Goal: Task Accomplishment & Management: Complete application form

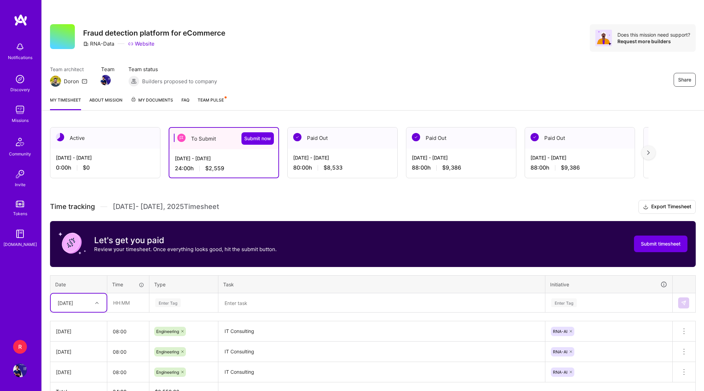
scroll to position [43, 0]
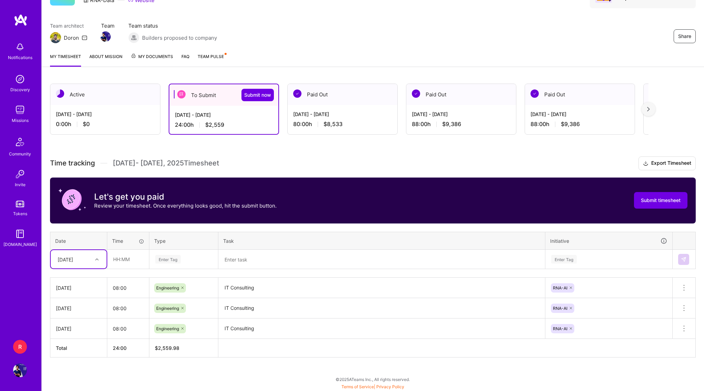
click at [104, 262] on div "[DATE]" at bounding box center [79, 259] width 56 height 18
type input "4"
click at [86, 282] on div "[DATE]" at bounding box center [79, 278] width 56 height 13
type input "08:00"
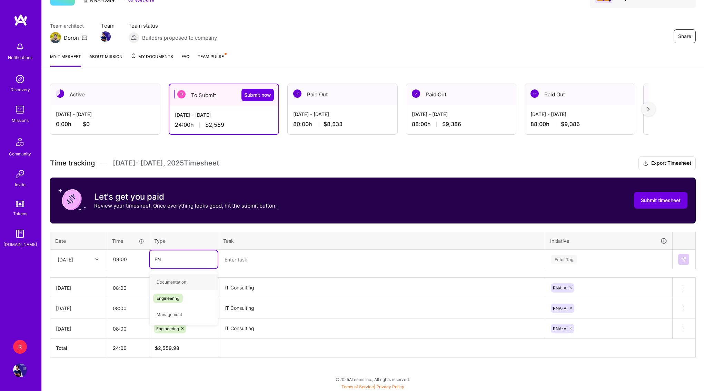
type input "ENG"
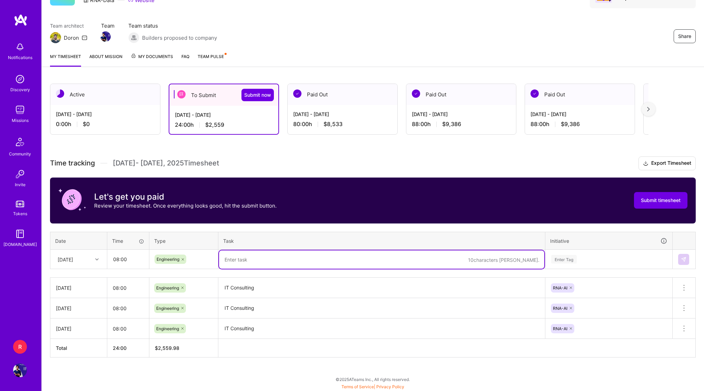
paste textarea "import asyncio from tqdm.asyncio import tqdm # Dictionary to store results resu…"
type textarea "import asyncio from tqdm.asyncio import tqdm # Dictionary to store results resu…"
type textarea "IT Consulting"
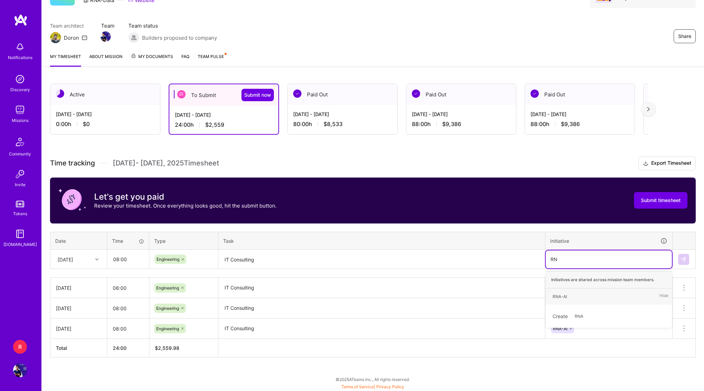
type input "RNA"
click at [576, 298] on div "RNA-AI Hide" at bounding box center [609, 296] width 126 height 16
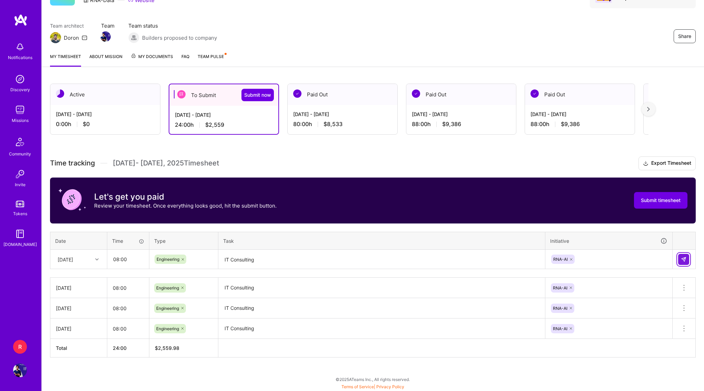
click at [681, 256] on button at bounding box center [683, 259] width 11 height 11
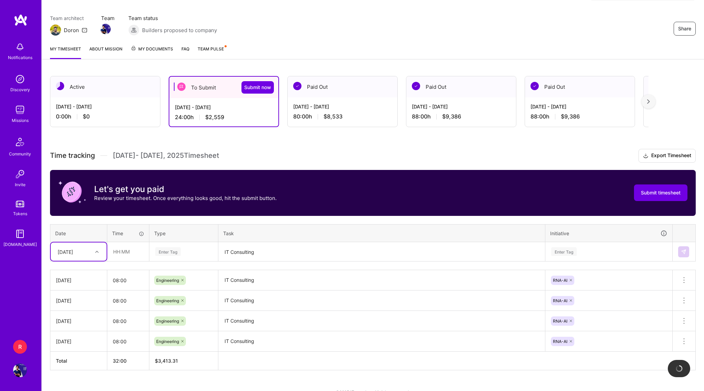
scroll to position [53, 0]
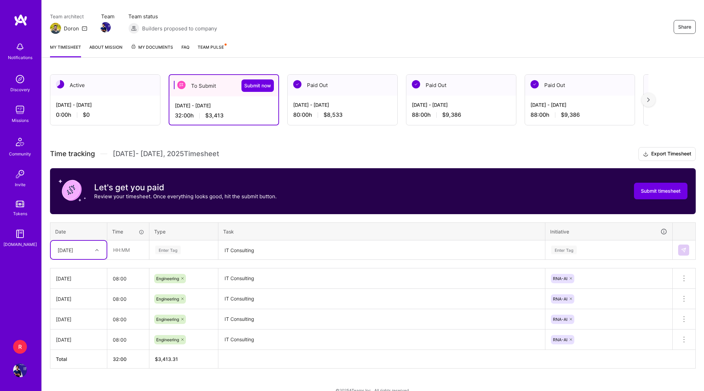
click at [89, 253] on div "[DATE]" at bounding box center [73, 249] width 38 height 11
type input "5"
type input "08:00"
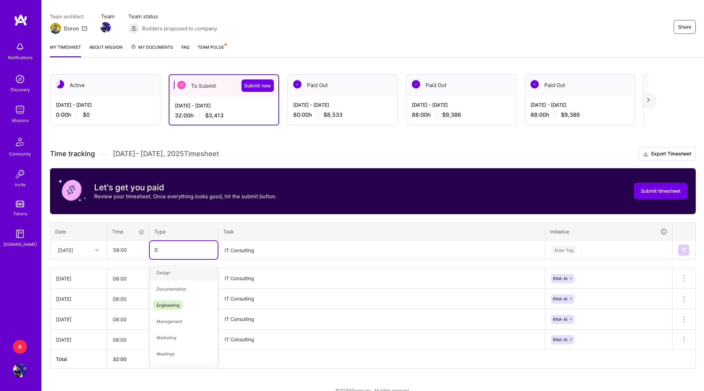
type input "ENG"
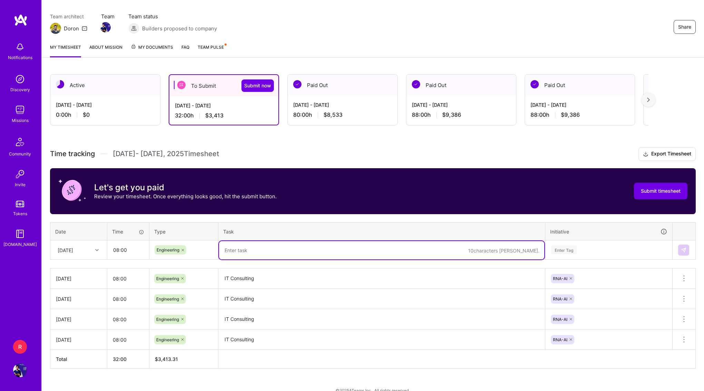
paste textarea "IT Consulting"
type textarea "IT Consulting"
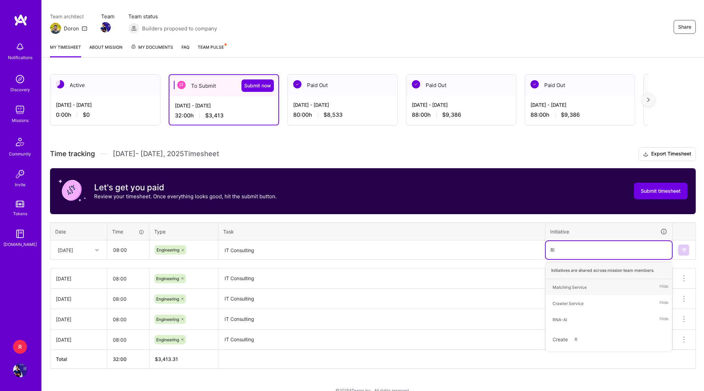
type input "RNA"
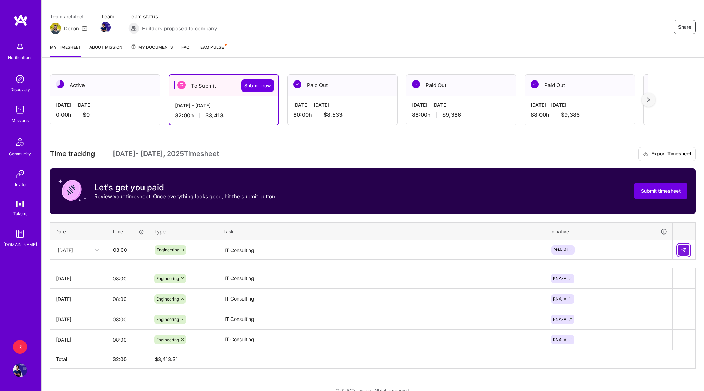
click at [681, 250] on img at bounding box center [684, 250] width 6 height 6
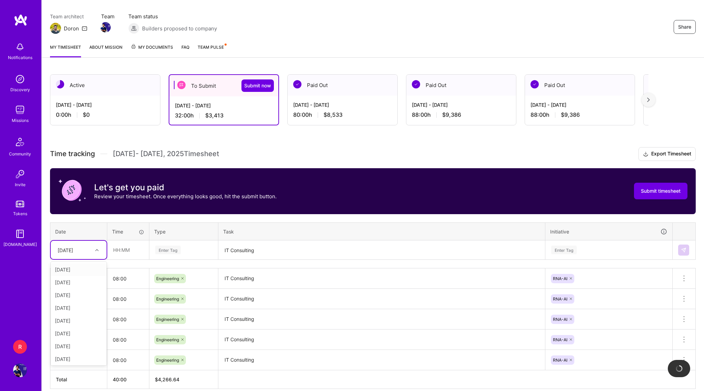
click at [81, 255] on div "[DATE]" at bounding box center [73, 249] width 38 height 11
click at [82, 325] on div "[DATE]" at bounding box center [79, 328] width 56 height 13
type input "08:00"
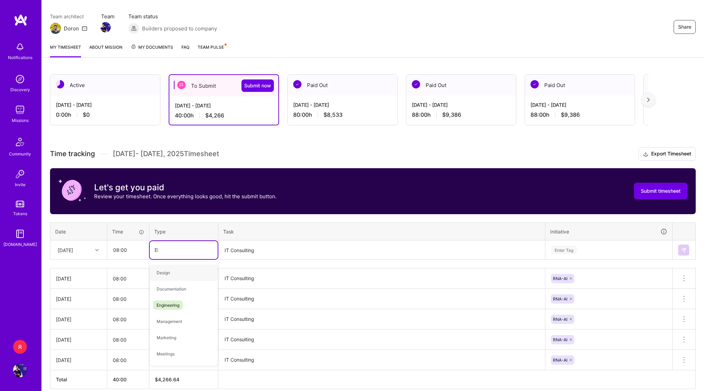
type input "ENG"
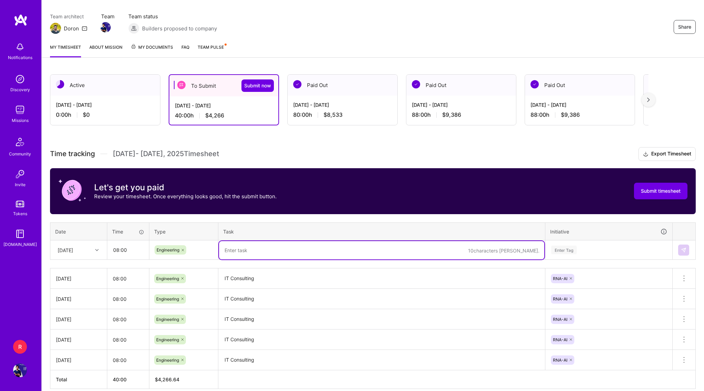
paste textarea "IT Consulting"
type textarea "IT Consulting"
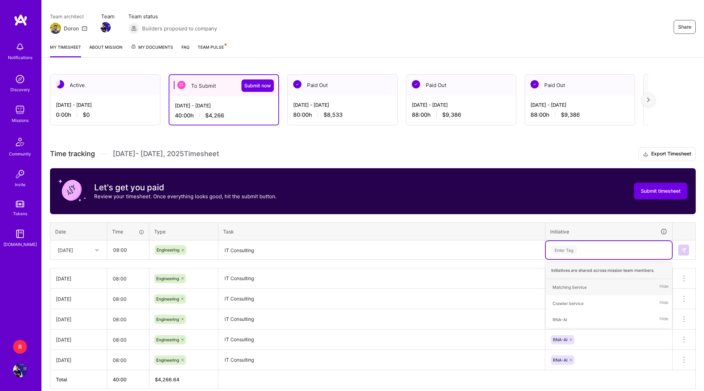
type input "E"
type input "RN"
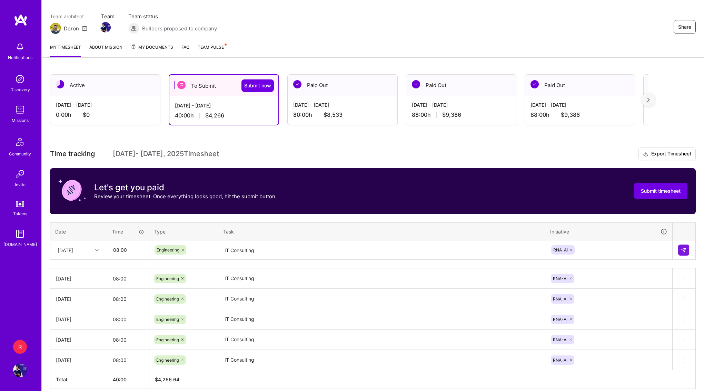
click at [688, 254] on div at bounding box center [684, 249] width 12 height 11
click at [682, 247] on img at bounding box center [684, 250] width 6 height 6
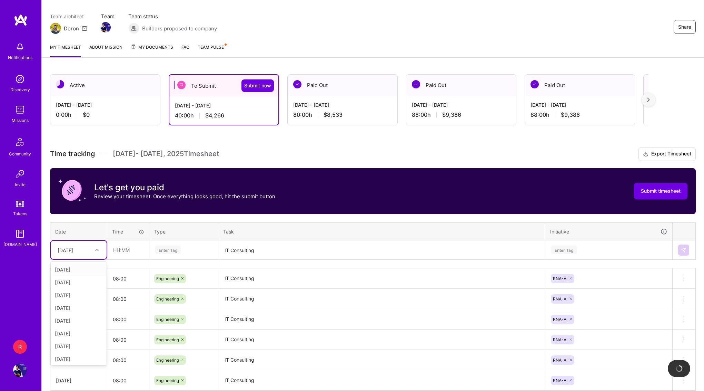
click at [73, 247] on div "[DATE]" at bounding box center [66, 249] width 16 height 7
type input "9"
click at [78, 270] on div "[DATE]" at bounding box center [79, 269] width 56 height 13
type input "08:00"
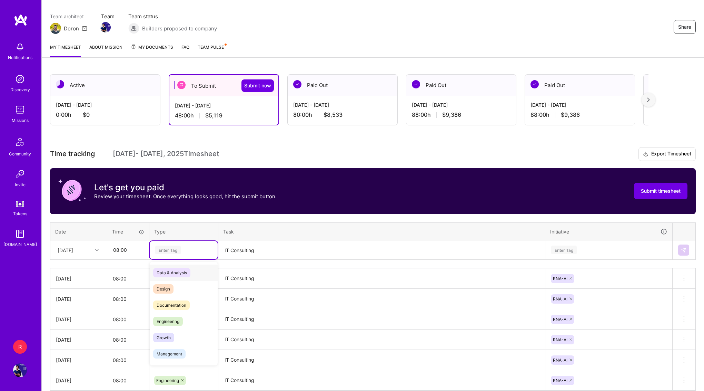
paste input "IT Consulting"
type input "EN"
click at [189, 250] on icon at bounding box center [190, 250] width 2 height 2
type input "ENG"
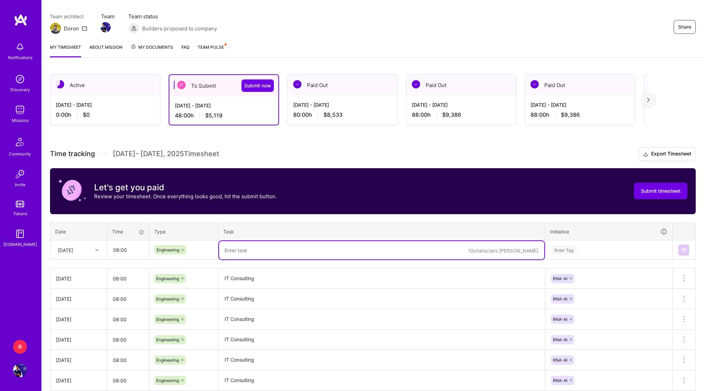
paste textarea "IT Consulting"
type textarea "IT Consulting"
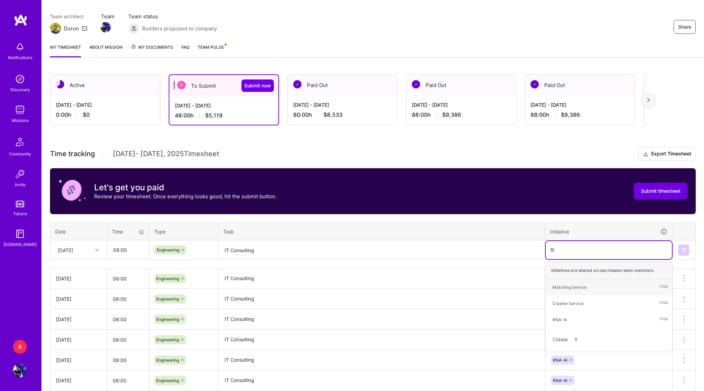
type input "RNA"
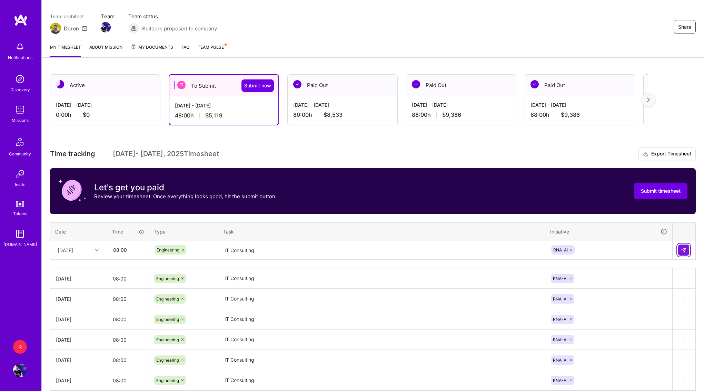
click at [679, 247] on button at bounding box center [683, 249] width 11 height 11
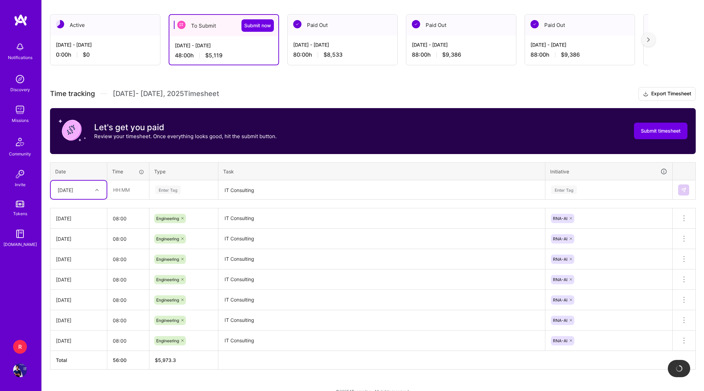
scroll to position [125, 0]
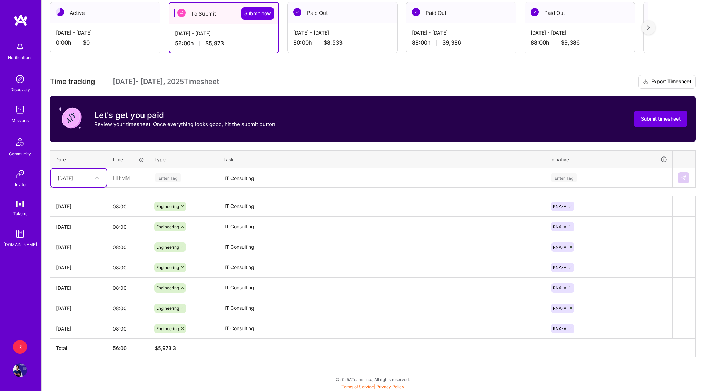
click at [93, 174] on div at bounding box center [97, 177] width 11 height 9
type input "10"
click at [82, 197] on div "[DATE]" at bounding box center [79, 197] width 56 height 13
type input "08:00"
type input "ENGI"
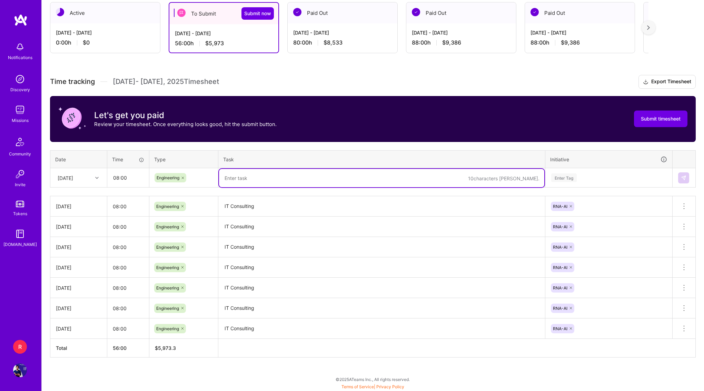
paste textarea "IT Consulting"
type textarea "IT Consulting"
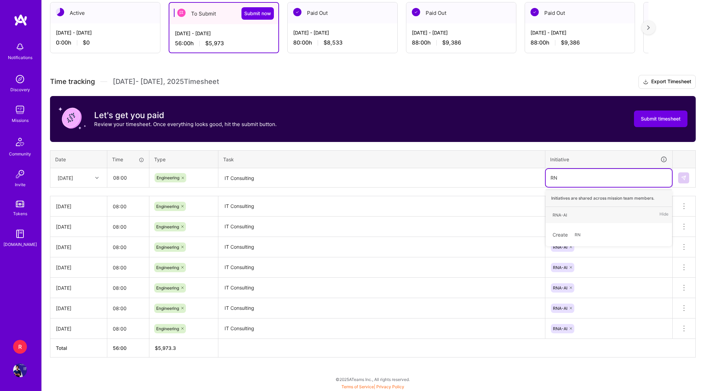
type input "RNA"
click at [687, 177] on button at bounding box center [683, 177] width 11 height 11
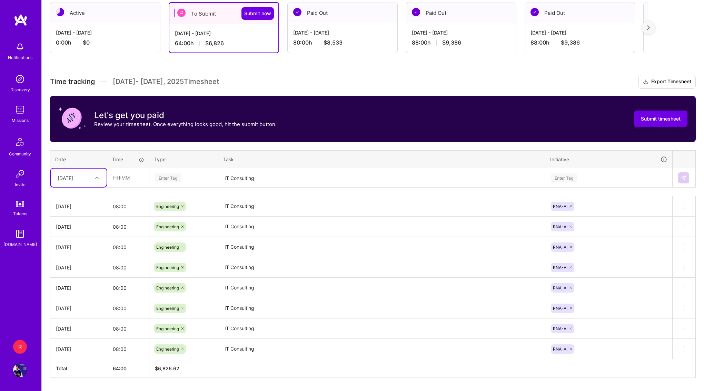
click at [93, 176] on div at bounding box center [97, 177] width 11 height 9
type input "11"
click at [75, 194] on div "[DATE]" at bounding box center [79, 197] width 56 height 13
type input "08:00"
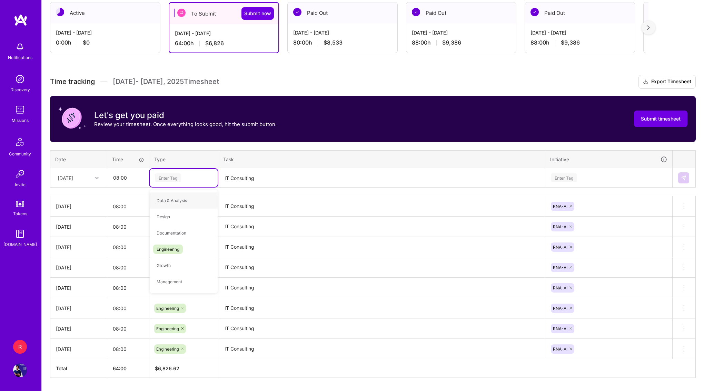
type input "ENG"
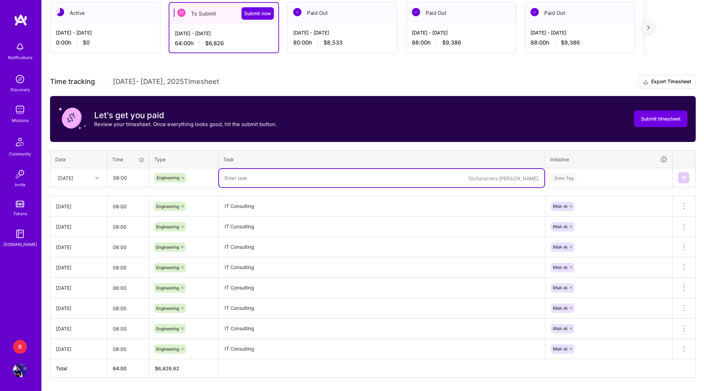
paste textarea "IT Consulting"
type textarea "IT Consulting"
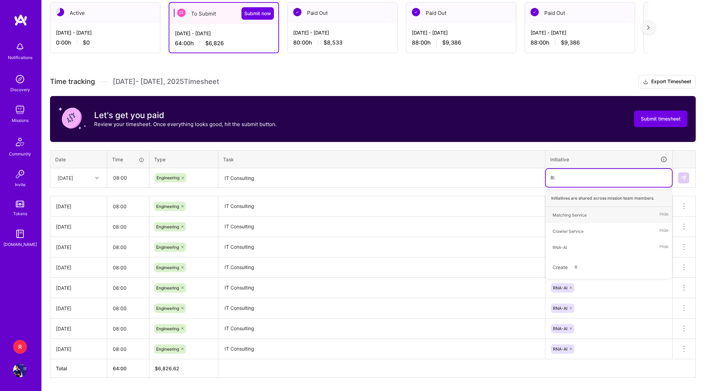
type input "RNA"
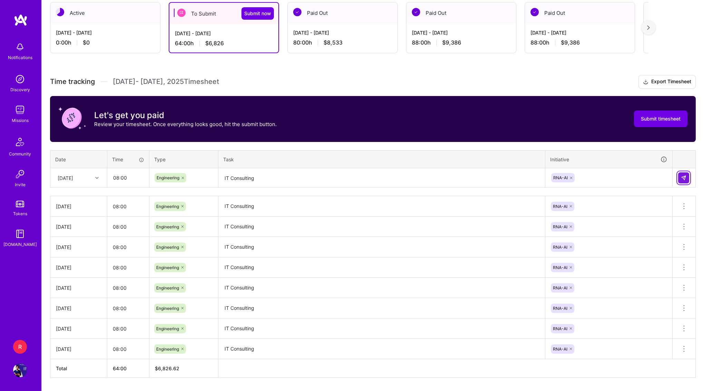
click at [685, 176] on img at bounding box center [684, 178] width 6 height 6
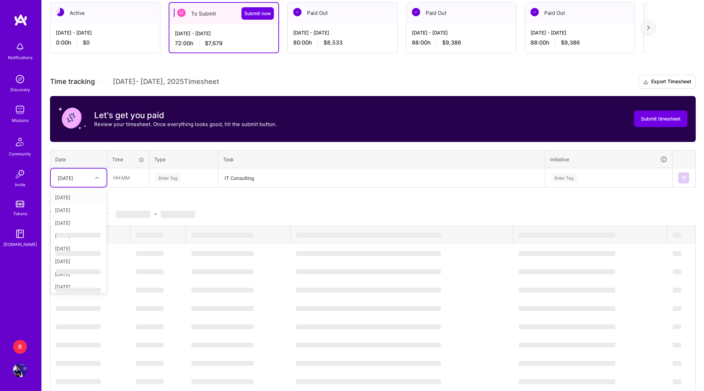
click at [90, 172] on div "[DATE]" at bounding box center [73, 177] width 38 height 11
type input "12"
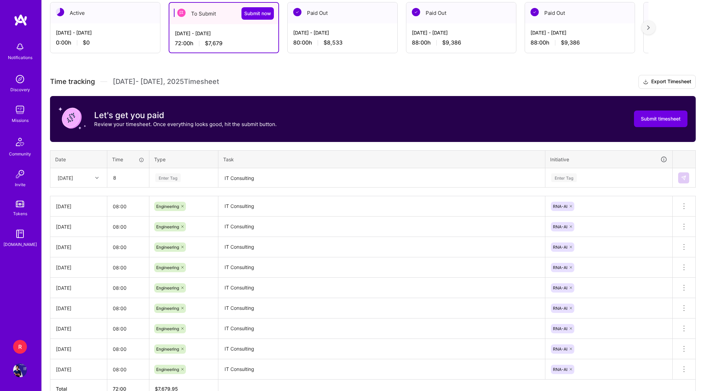
type input "08:00"
type input "ENG"
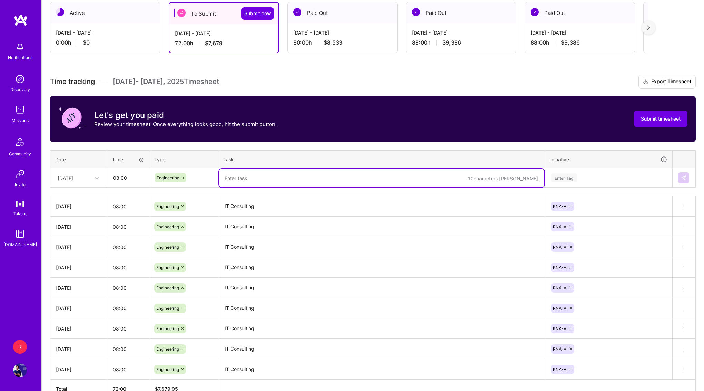
paste textarea "IT Consulting"
type textarea "IT Consulting"
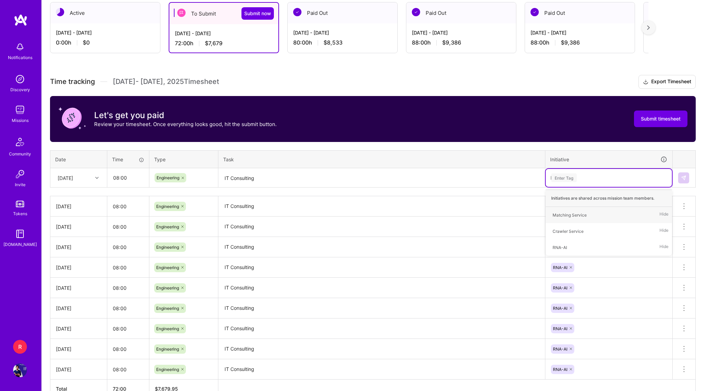
type input "RN"
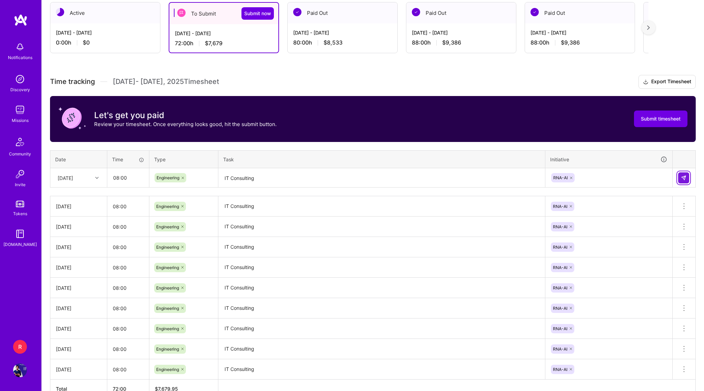
click at [684, 175] on img at bounding box center [684, 178] width 6 height 6
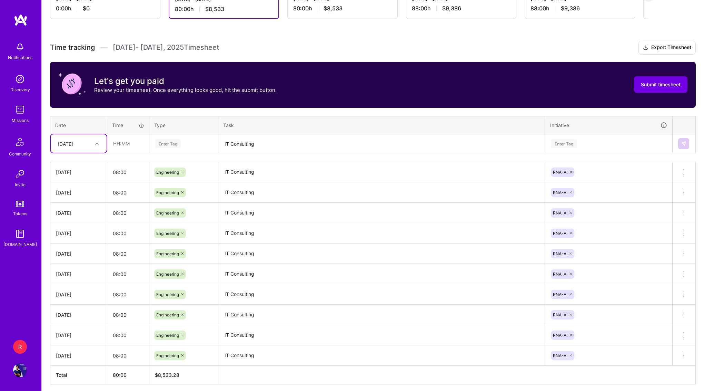
scroll to position [186, 0]
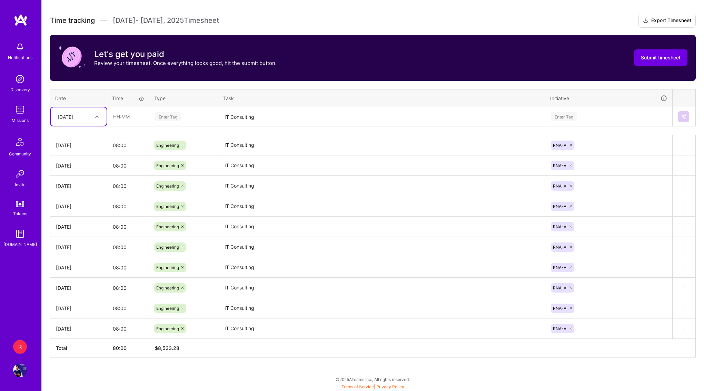
click at [80, 110] on div "[DATE]" at bounding box center [79, 116] width 56 height 18
click at [85, 226] on div "[DATE]" at bounding box center [79, 224] width 56 height 13
type input "08:00"
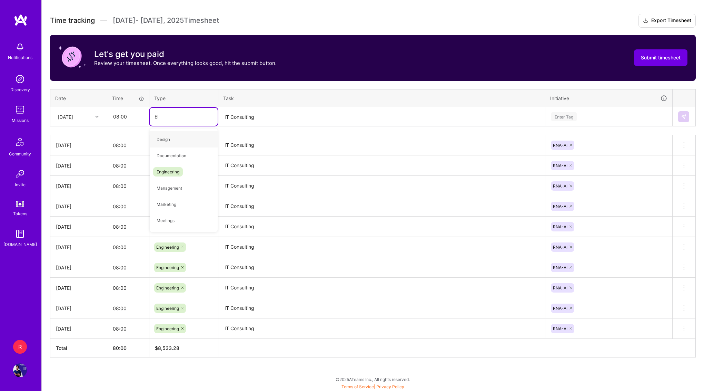
type input "ENG"
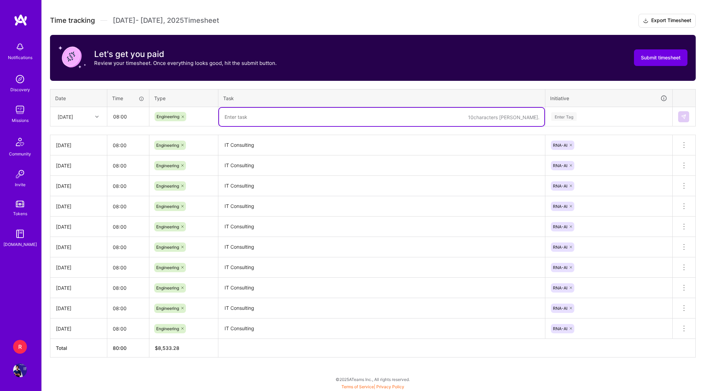
paste textarea "IT Consulting"
type textarea "IT Consulting"
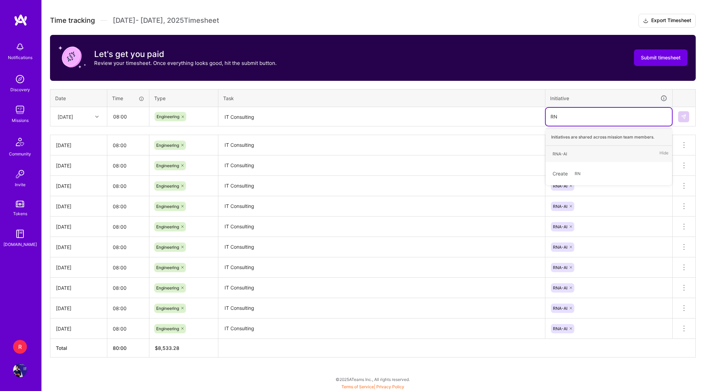
type input "RNA"
click at [684, 115] on img at bounding box center [684, 117] width 6 height 6
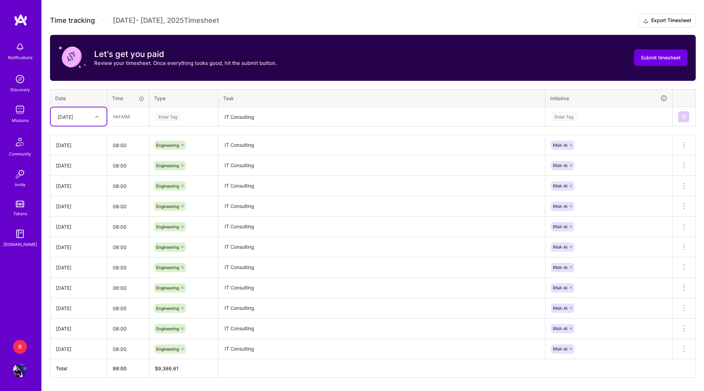
scroll to position [206, 0]
